Goal: Information Seeking & Learning: Learn about a topic

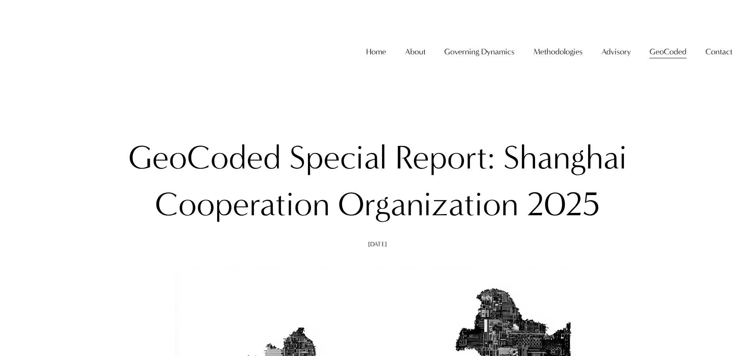
click at [0, 0] on span "GeoCoded - Weekly" at bounding box center [0, 0] width 0 height 0
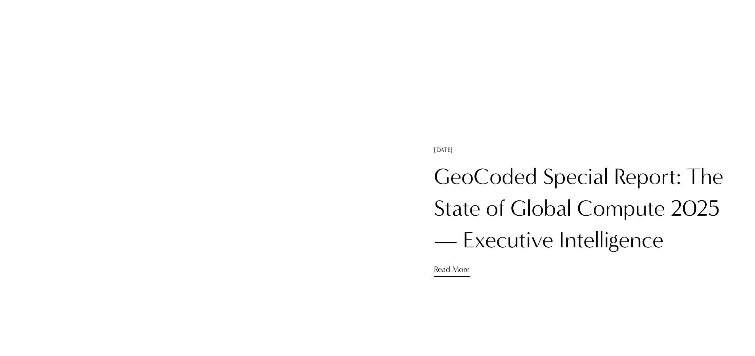
scroll to position [1006, 0]
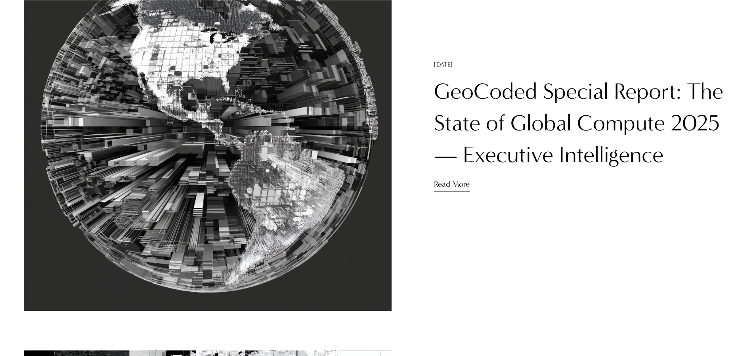
click at [546, 125] on link "GeoCoded Special Report: The State of Global Compute 2025 — Executive Intellige…" at bounding box center [579, 123] width 290 height 90
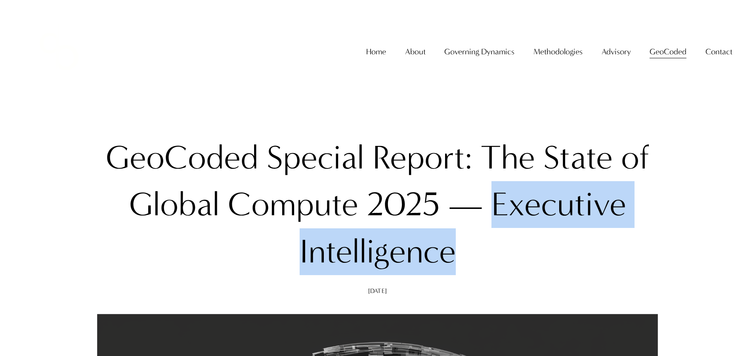
drag, startPoint x: 491, startPoint y: 207, endPoint x: 513, endPoint y: 236, distance: 35.9
click at [513, 236] on h1 "GeoCoded Special Report: The State of Global Compute 2025 — Executive Intellige…" at bounding box center [377, 204] width 561 height 141
copy h1 "Executive Intelligence"
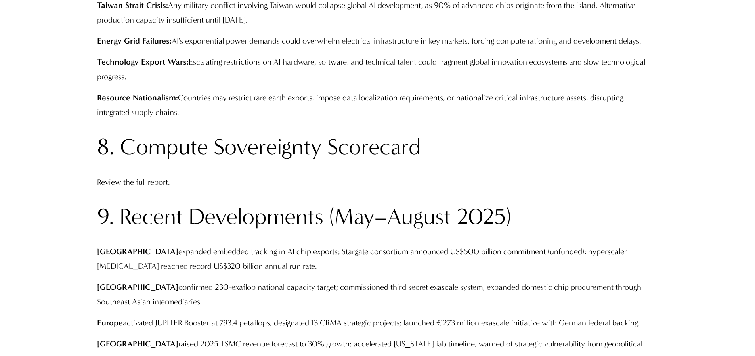
scroll to position [2774, 0]
